Goal: Task Accomplishment & Management: Manage account settings

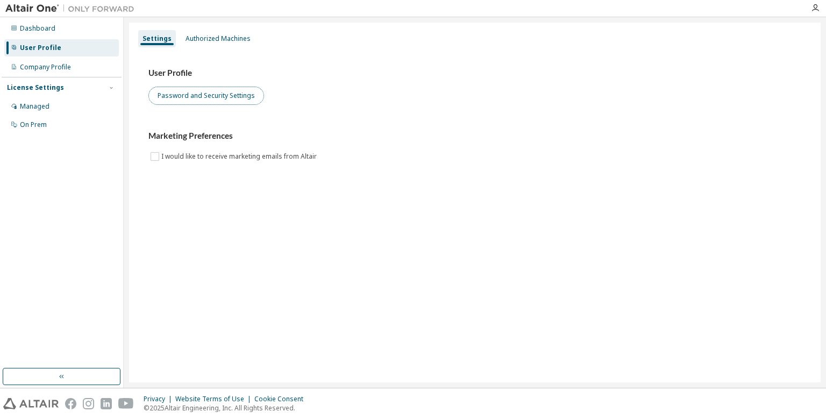
click at [217, 98] on button "Password and Security Settings" at bounding box center [206, 96] width 116 height 18
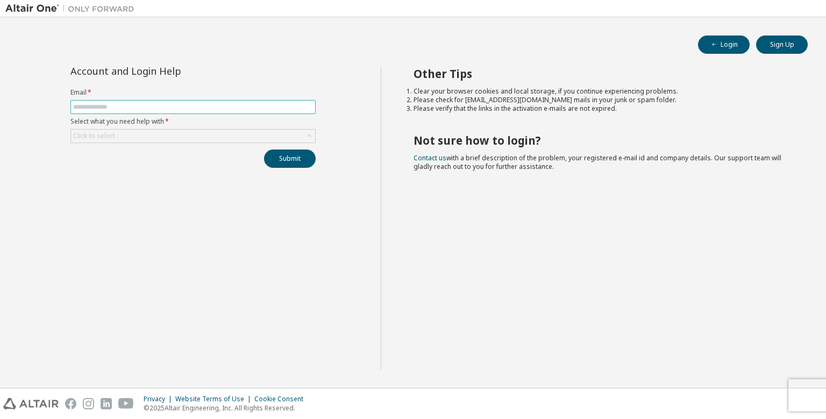
click at [247, 110] on input "text" at bounding box center [193, 107] width 240 height 9
type input "**********"
click at [264, 149] on button "Submit" at bounding box center [290, 158] width 52 height 18
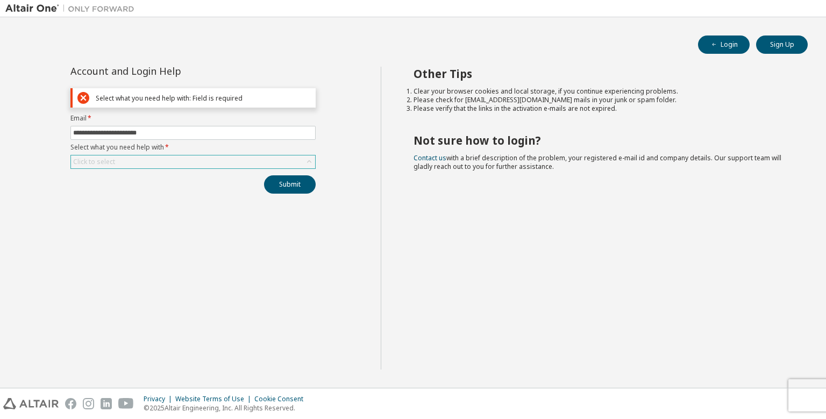
click at [292, 155] on div "Click to select" at bounding box center [193, 161] width 244 height 13
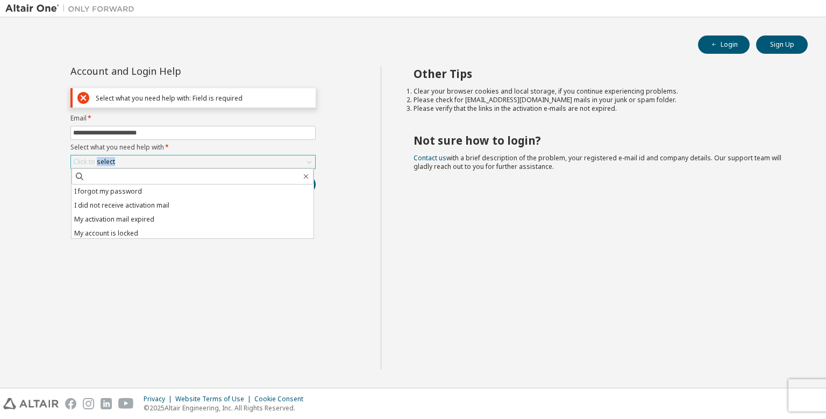
click at [292, 155] on div "Click to select" at bounding box center [193, 161] width 244 height 13
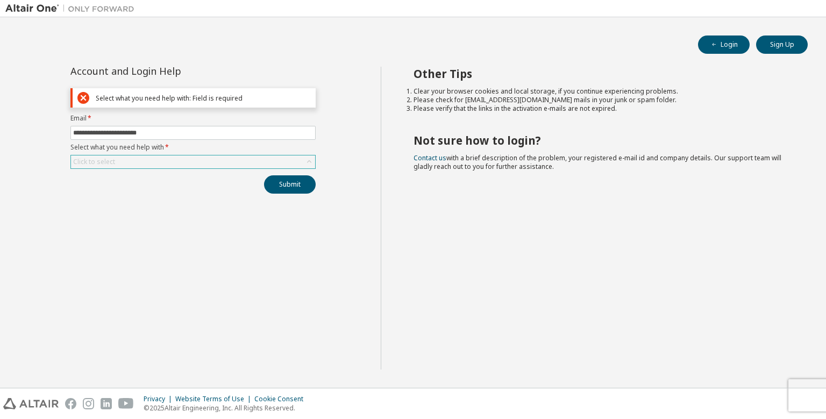
click at [290, 156] on div "Click to select" at bounding box center [193, 161] width 244 height 13
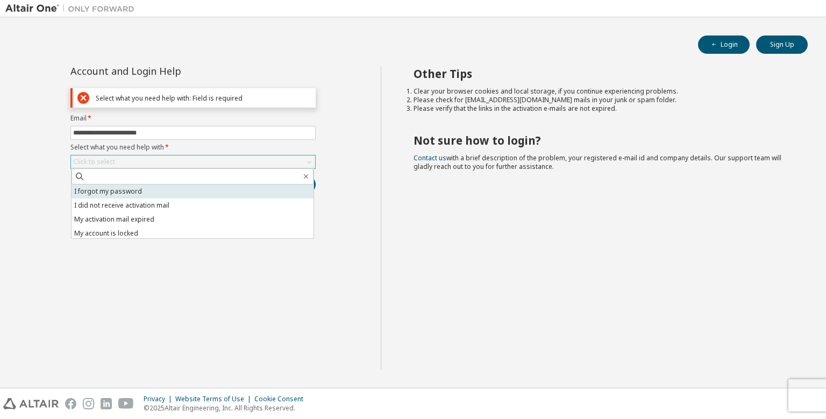
click at [201, 187] on li "I forgot my password" at bounding box center [192, 191] width 242 height 14
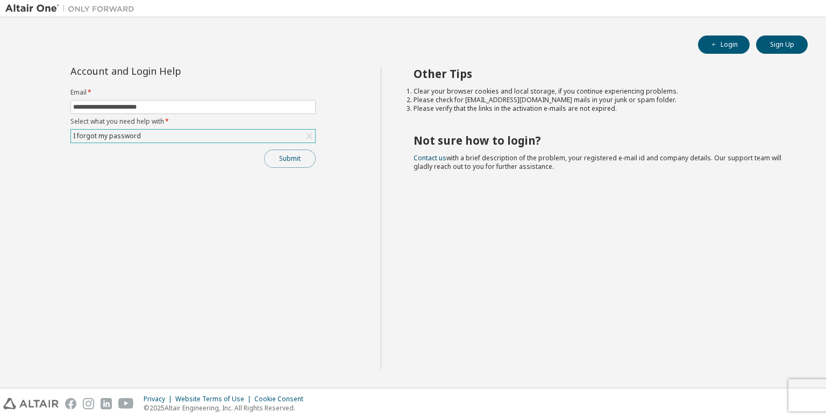
click at [277, 160] on button "Submit" at bounding box center [290, 158] width 52 height 18
